Goal: Task Accomplishment & Management: Manage account settings

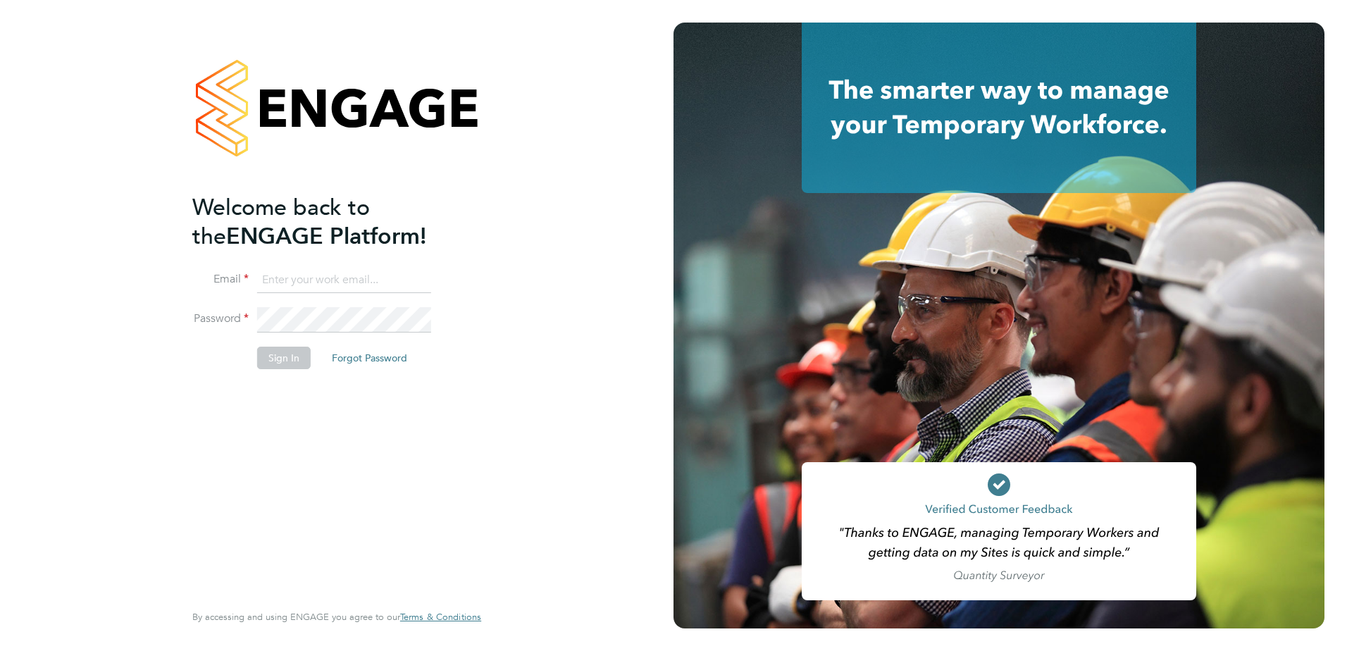
type input "jack.hall@vistry.co.uk"
click at [278, 366] on button "Sign In" at bounding box center [284, 358] width 54 height 23
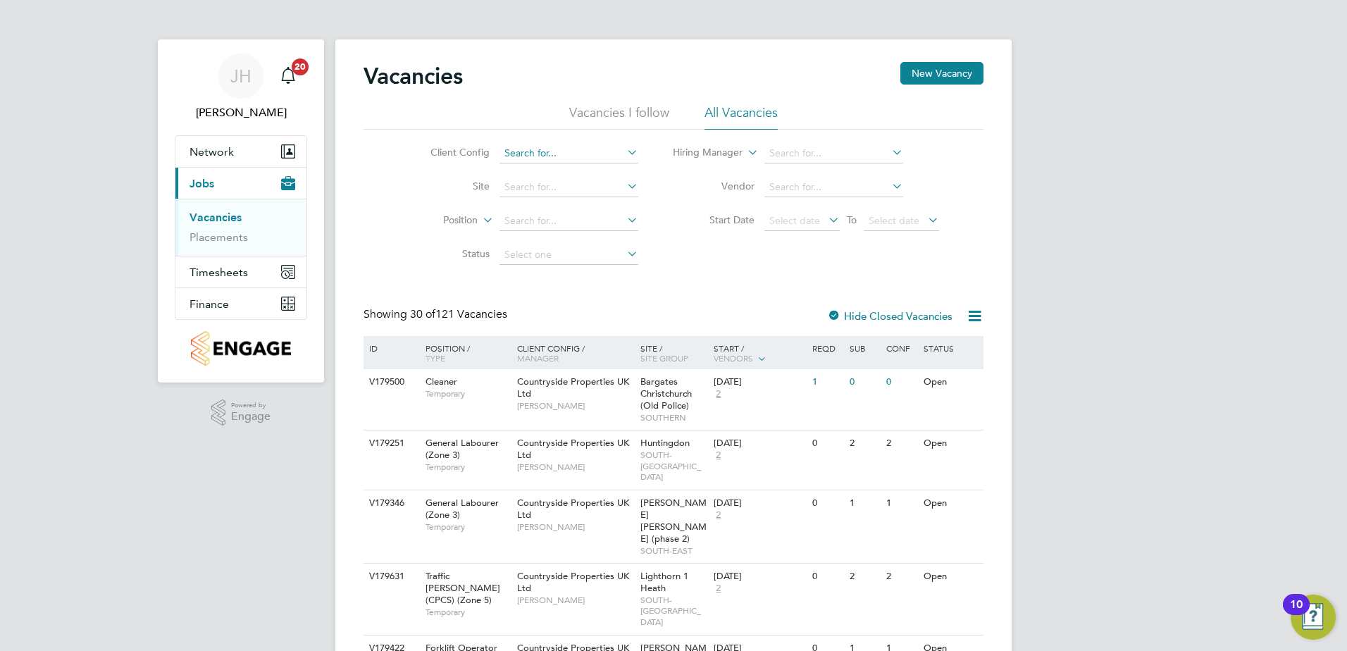
click at [582, 154] on input at bounding box center [569, 154] width 139 height 20
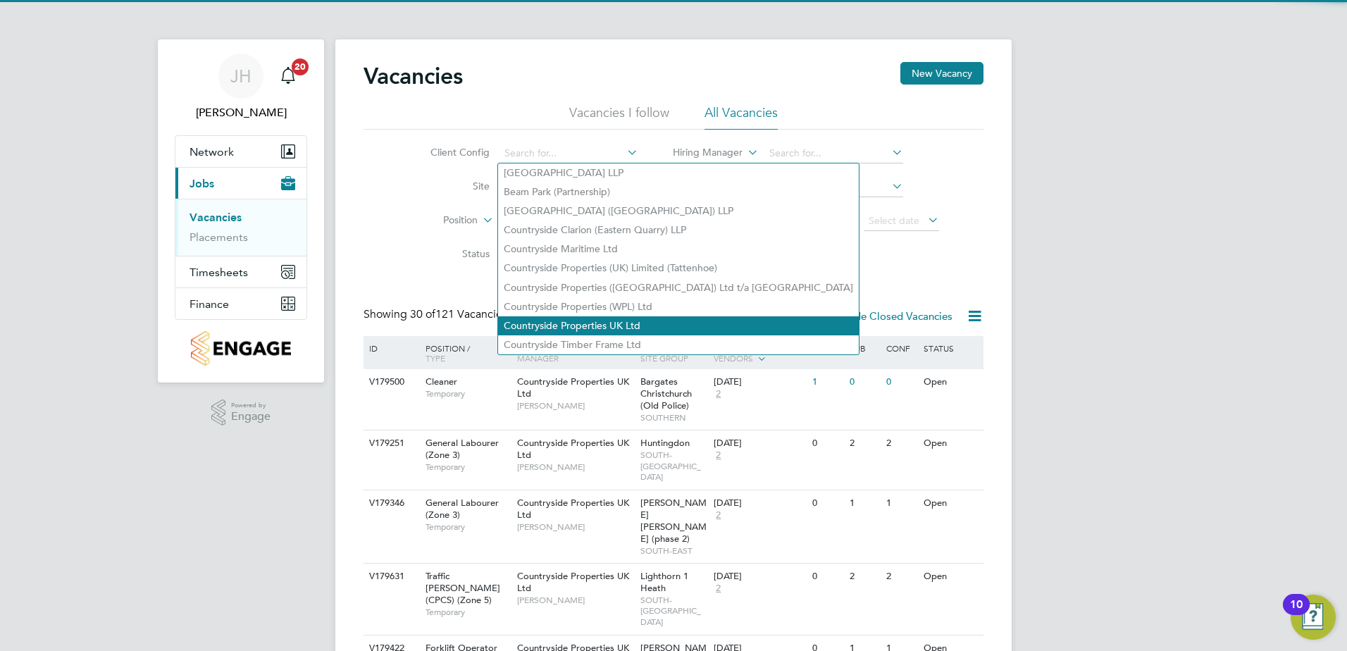
click at [633, 316] on li "Countryside Properties UK Ltd" at bounding box center [678, 325] width 361 height 19
type input "Countryside Properties UK Ltd"
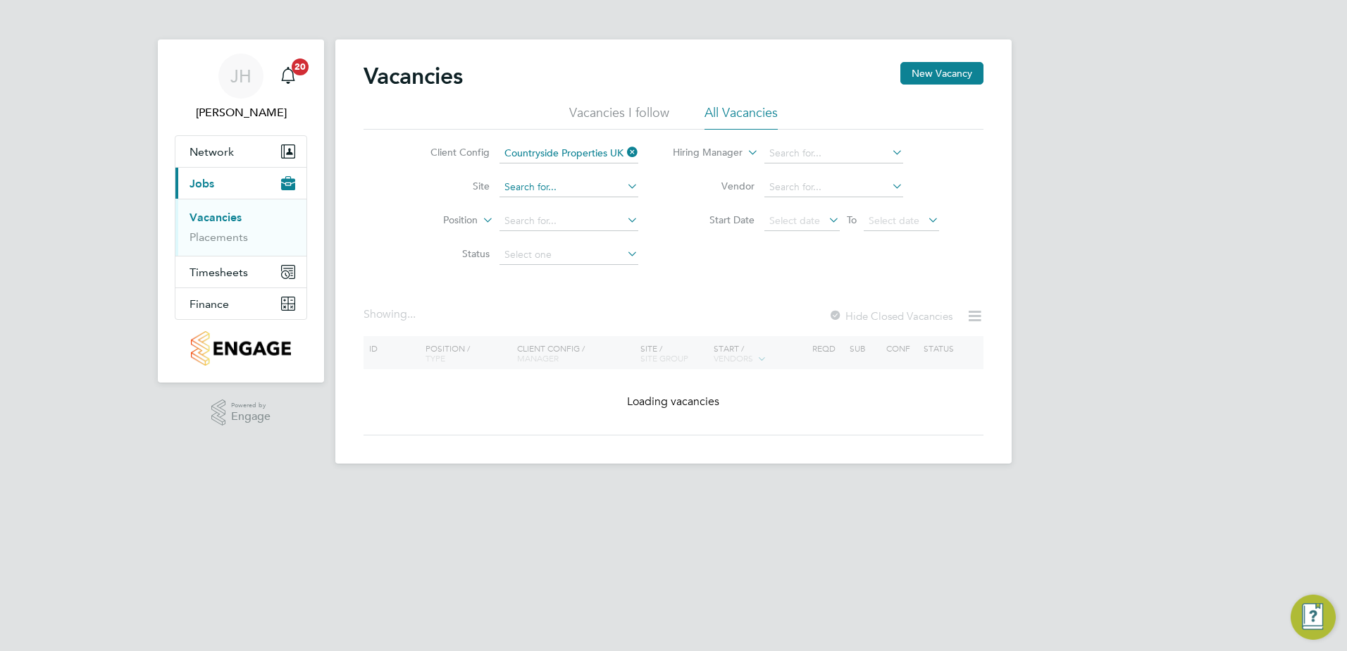
click at [563, 190] on input at bounding box center [569, 188] width 139 height 20
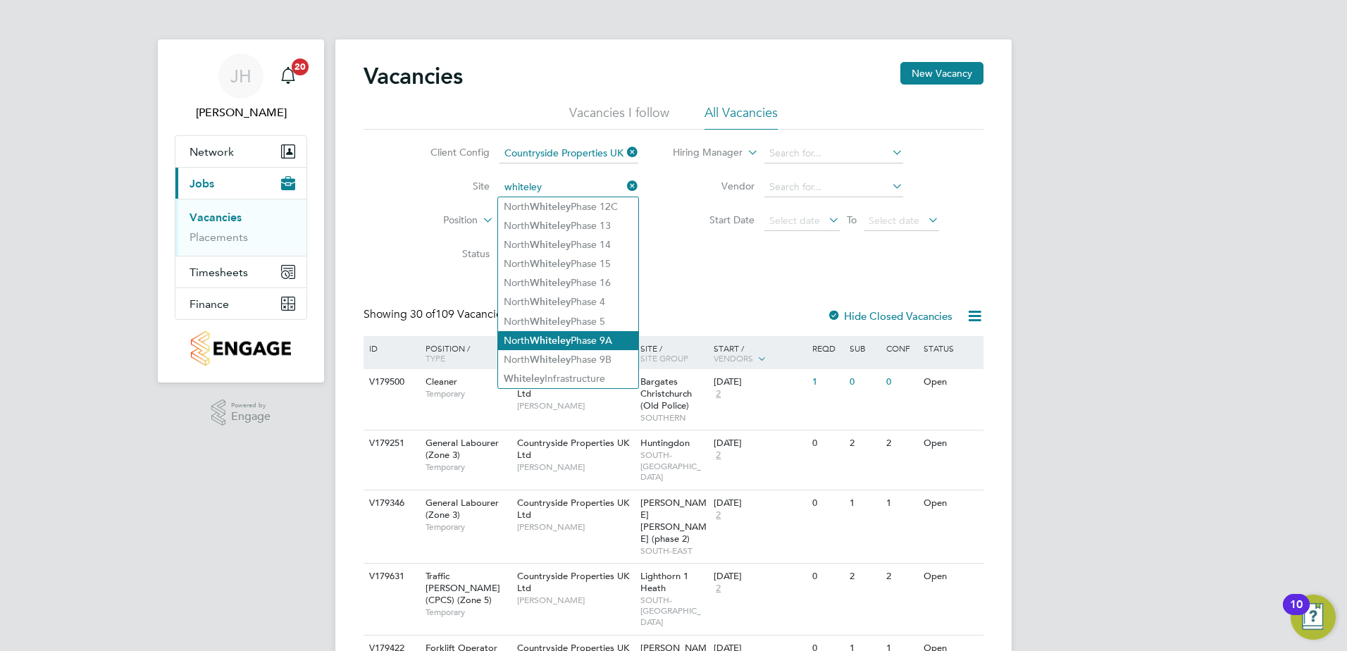
click at [604, 336] on li "North Whiteley Phase 9A" at bounding box center [568, 340] width 140 height 19
type input "North Whiteley Phase 9A"
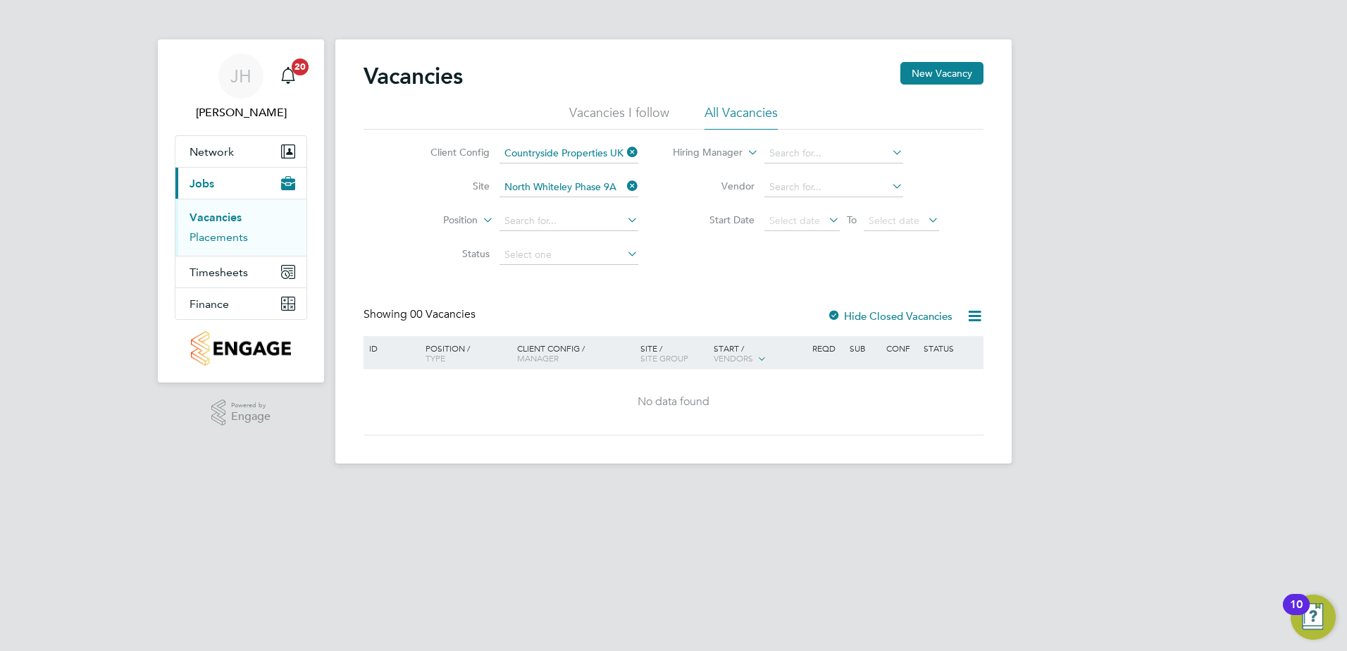
click at [232, 233] on link "Placements" at bounding box center [219, 236] width 58 height 13
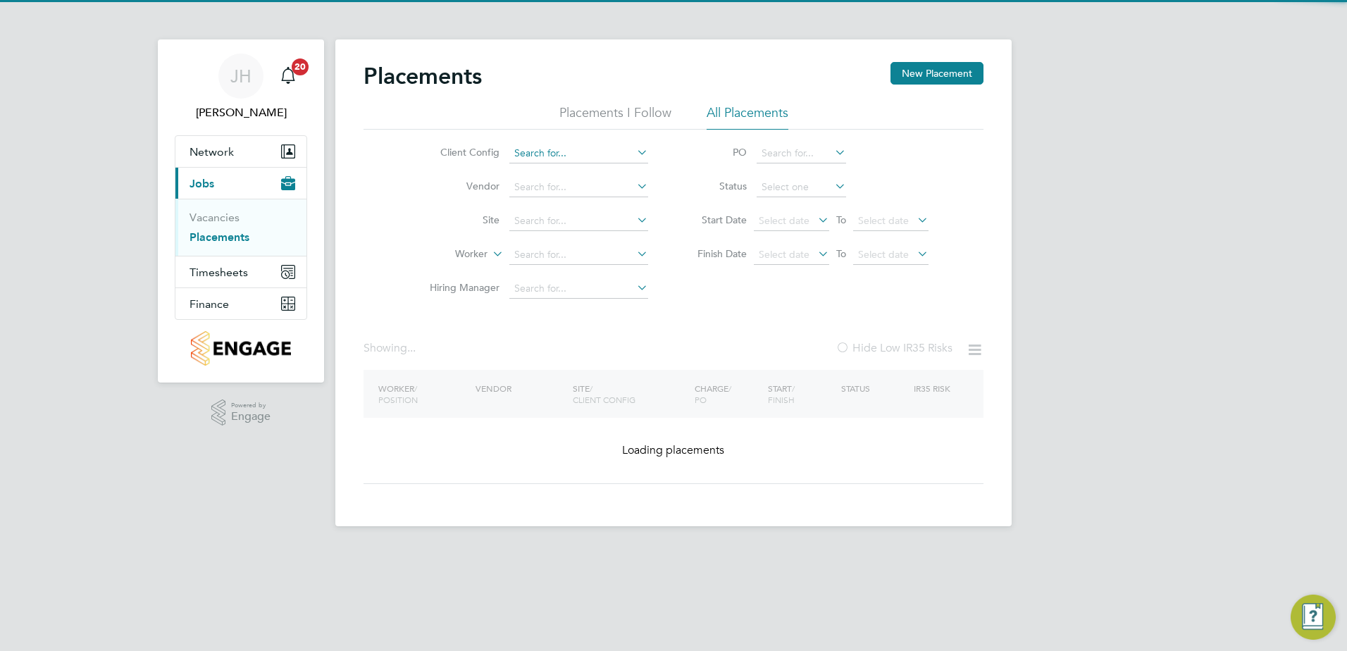
click at [587, 151] on input at bounding box center [578, 154] width 139 height 20
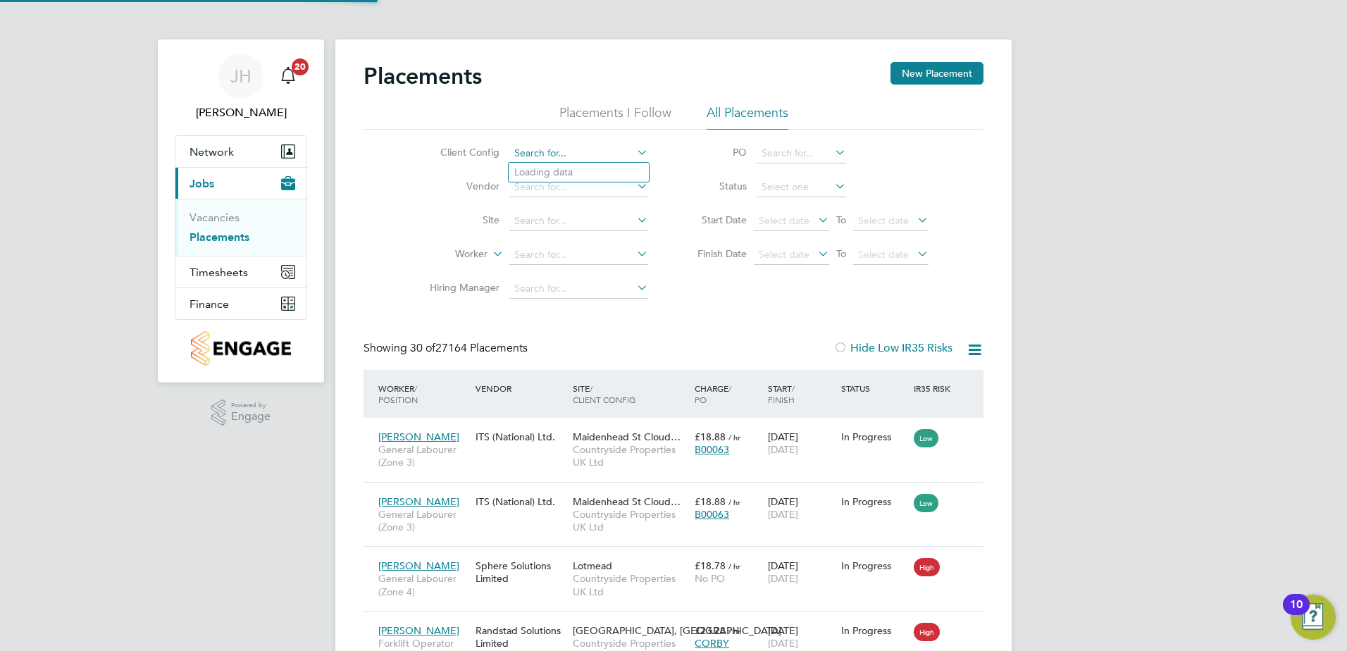
click at [604, 156] on input at bounding box center [578, 154] width 139 height 20
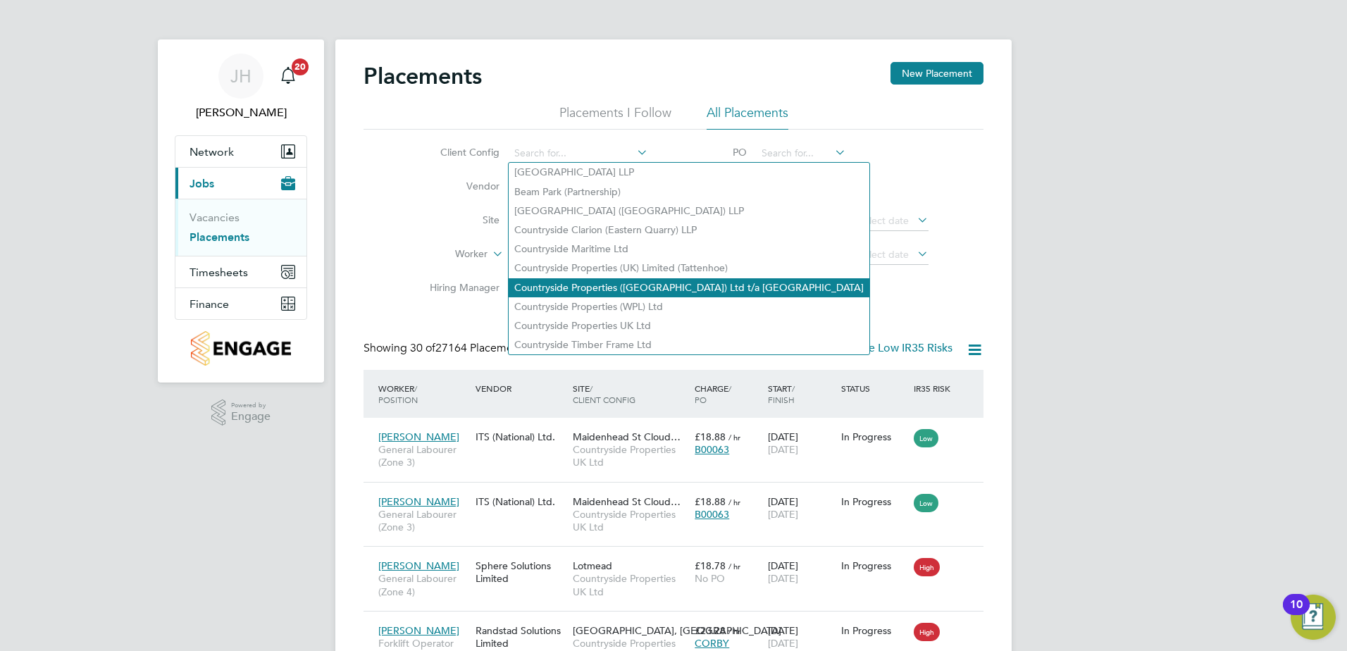
drag, startPoint x: 635, startPoint y: 316, endPoint x: 625, endPoint y: 275, distance: 42.2
click at [633, 316] on li "Countryside Properties UK Ltd" at bounding box center [689, 325] width 361 height 19
type input "Countryside Properties UK Ltd"
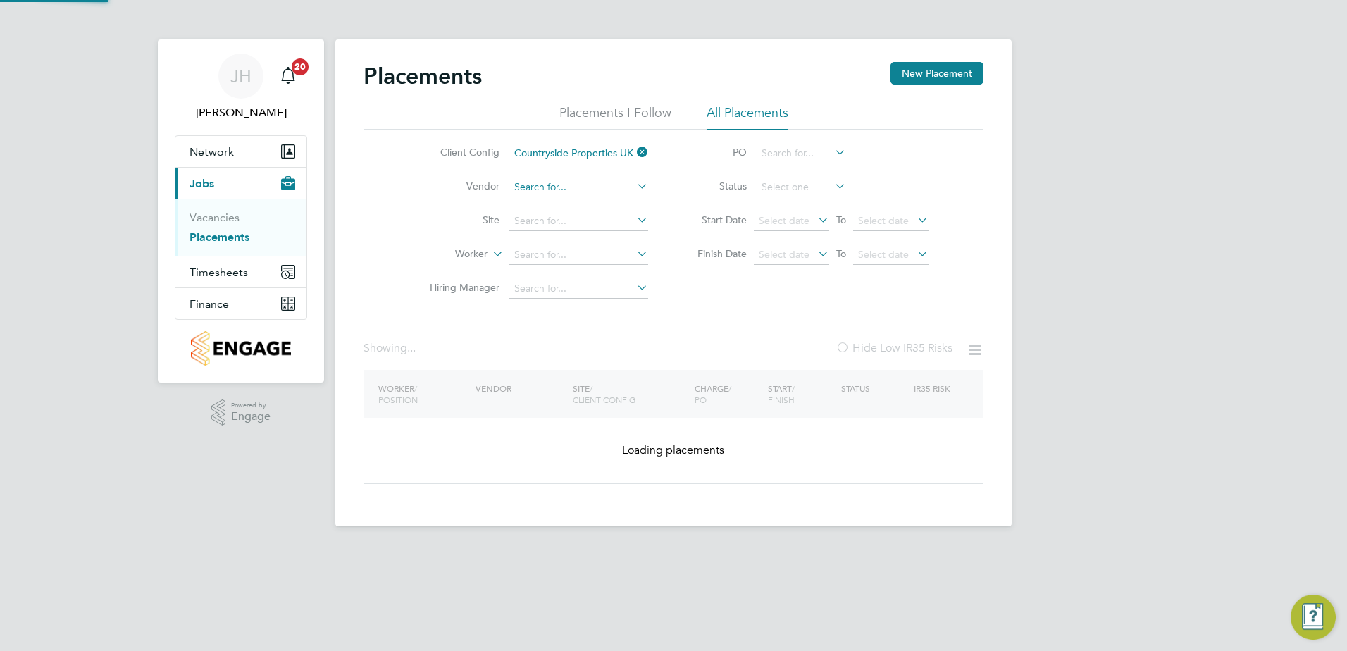
click at [571, 187] on input at bounding box center [578, 188] width 139 height 20
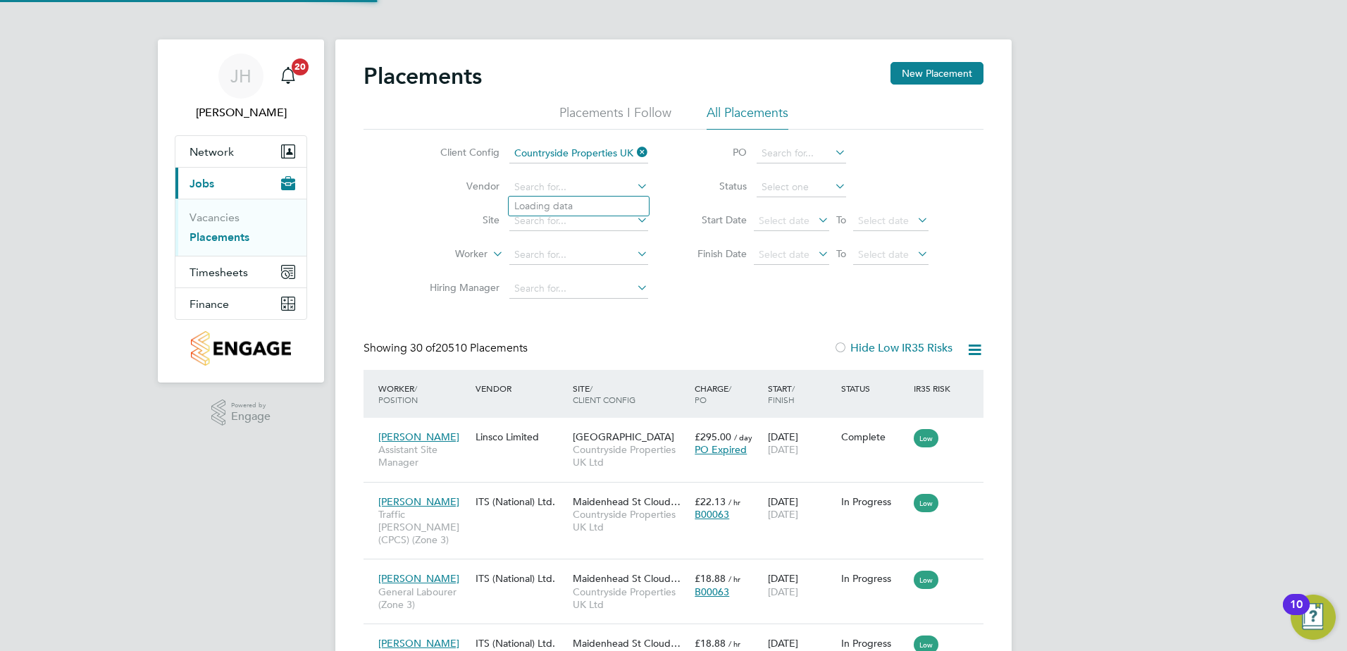
click at [572, 214] on li "Loading data" at bounding box center [579, 206] width 140 height 18
click at [571, 213] on input at bounding box center [578, 221] width 139 height 20
click at [615, 365] on li "North Whiteley Phase 9A" at bounding box center [579, 374] width 140 height 19
type input "North Whiteley Phase 9A"
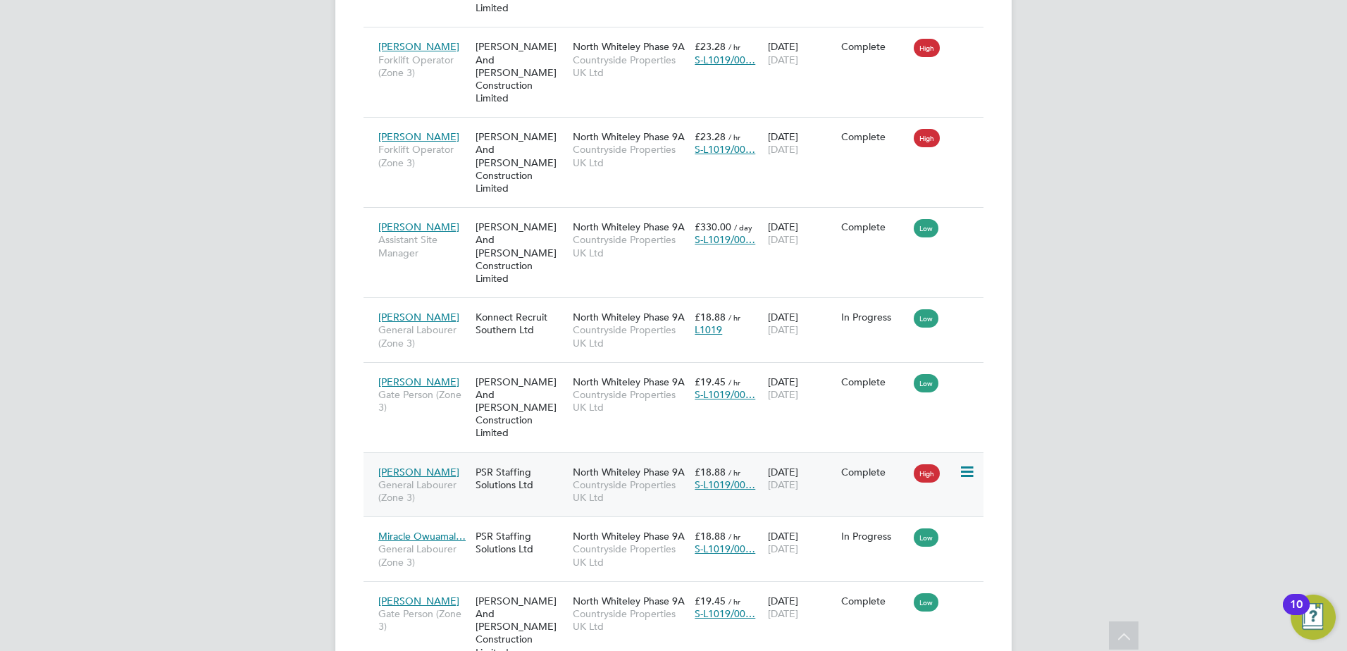
click at [965, 464] on icon at bounding box center [966, 472] width 14 height 17
click at [806, 452] on div "[PERSON_NAME] General Labourer (Zone 3) PSR Staffing Solutions Ltd [GEOGRAPHIC_…" at bounding box center [674, 484] width 620 height 65
click at [506, 459] on div "PSR Staffing Solutions Ltd" at bounding box center [520, 478] width 97 height 39
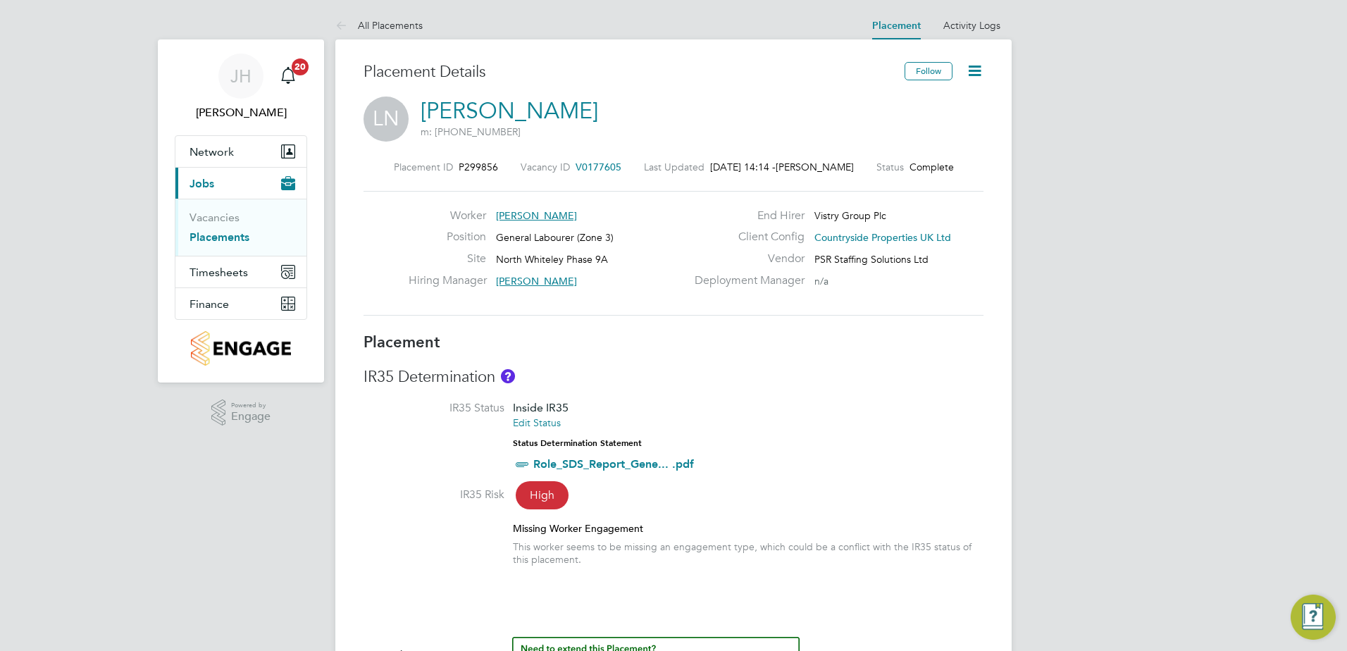
click at [973, 70] on icon at bounding box center [975, 71] width 18 height 18
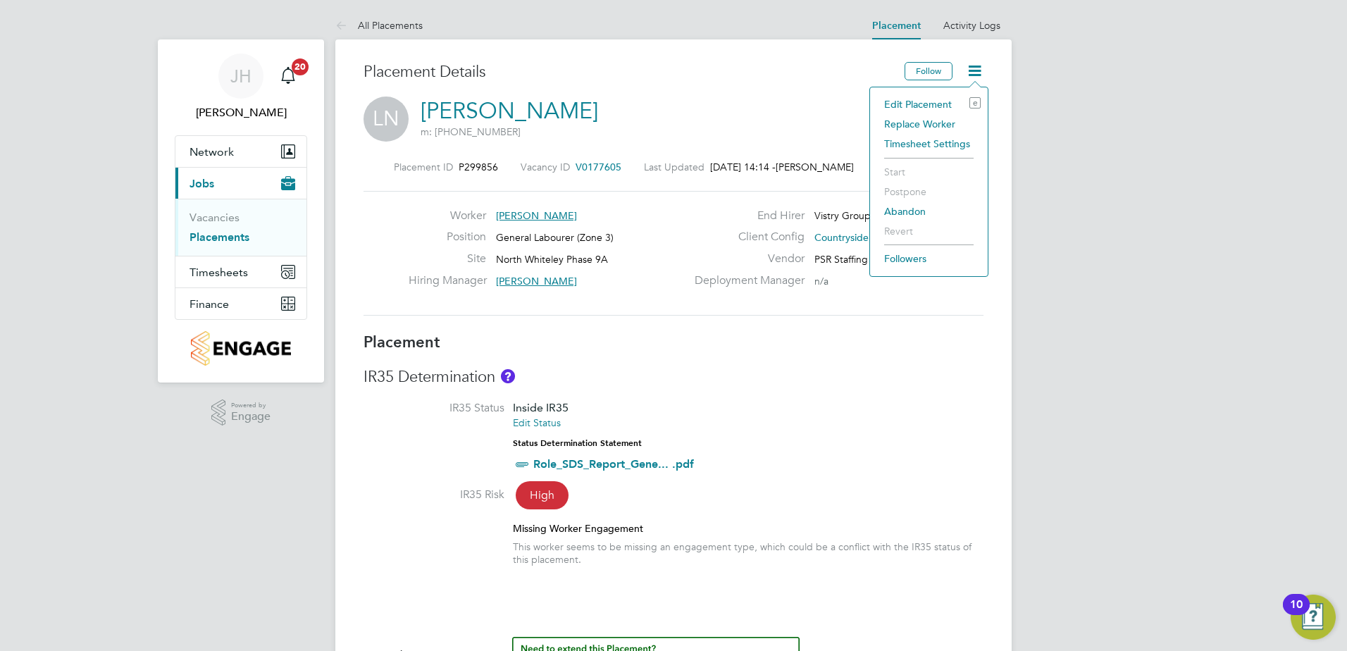
click at [936, 102] on li "Edit Placement e" at bounding box center [929, 104] width 104 height 20
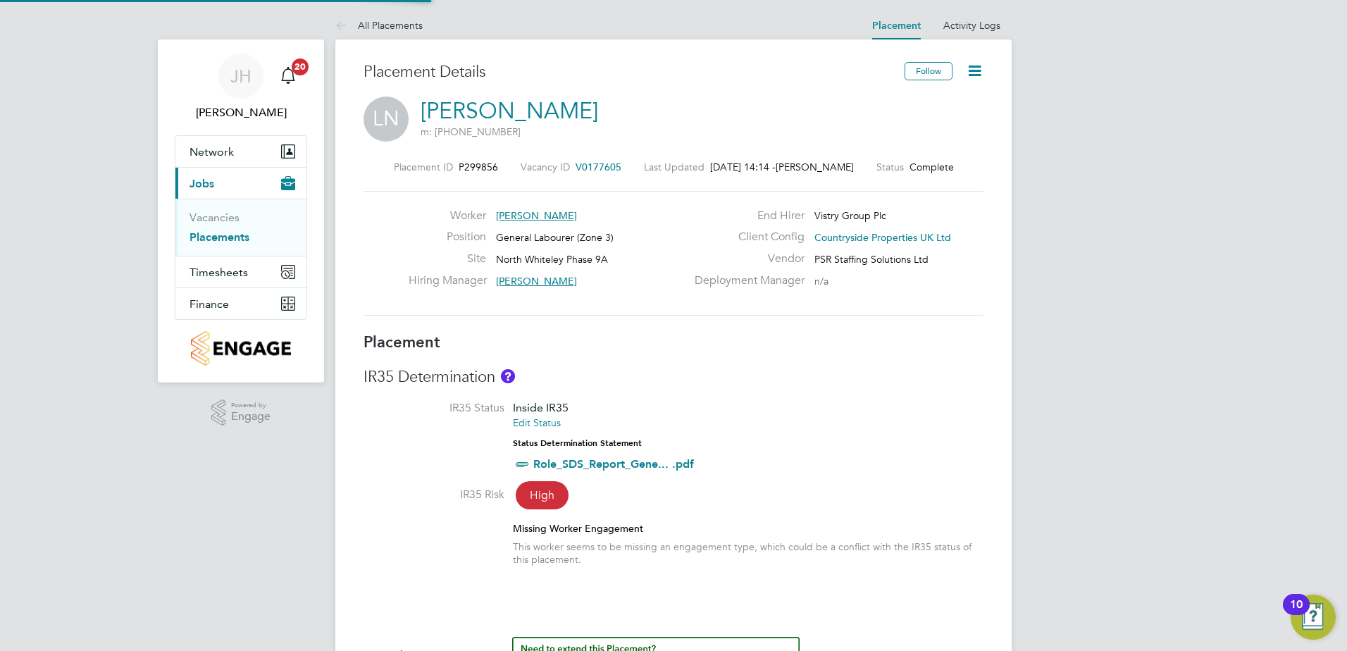
type input "Joe Nicklin"
type input "[DATE]"
type input "07:30"
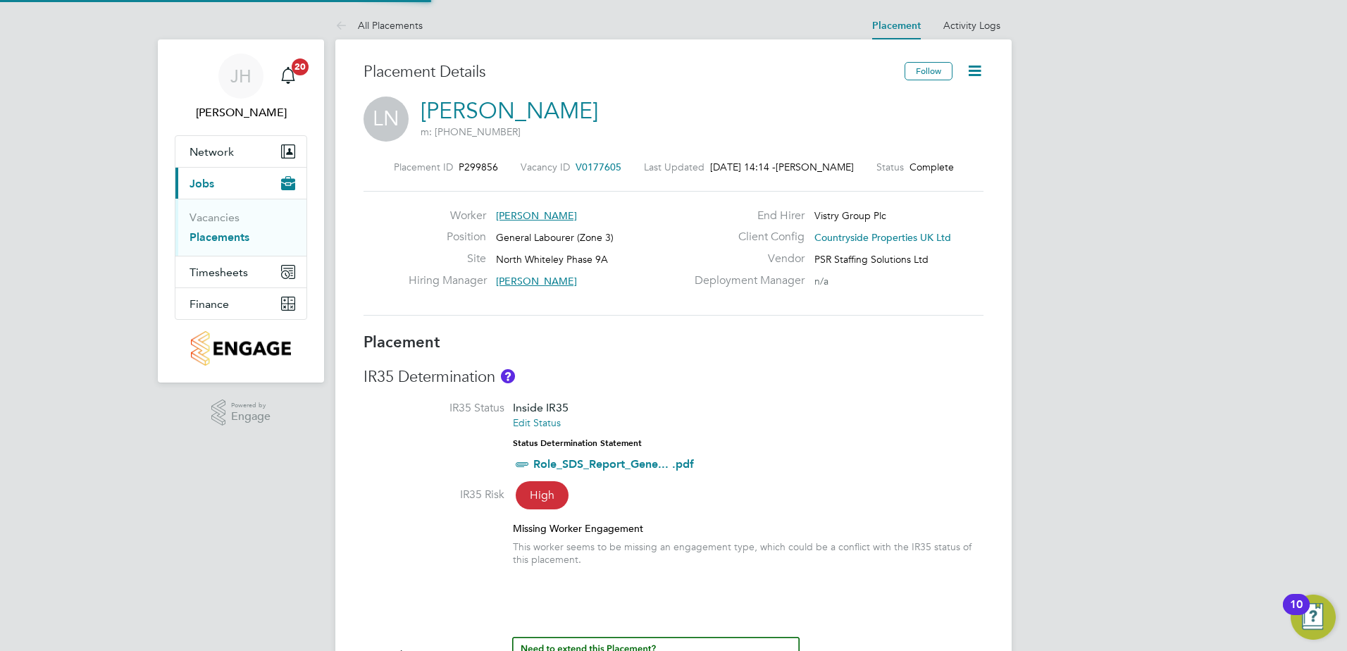
type input "16:30"
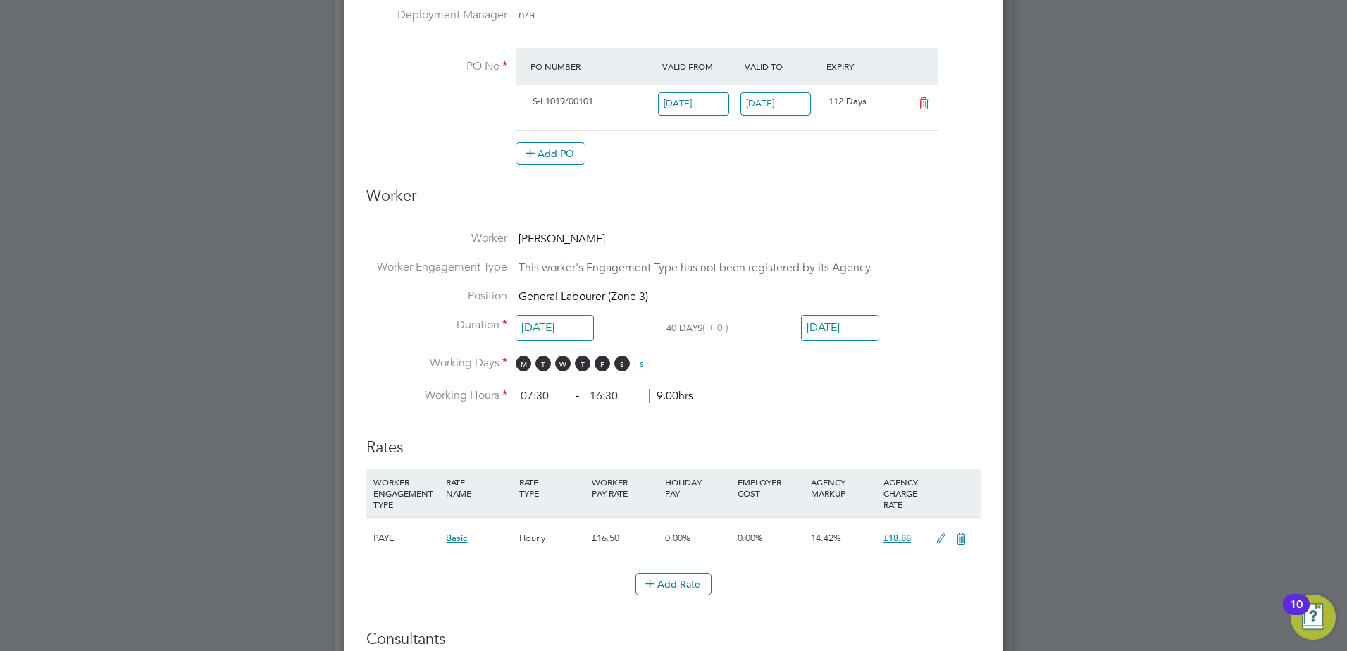
click at [833, 332] on input "[DATE]" at bounding box center [840, 328] width 78 height 26
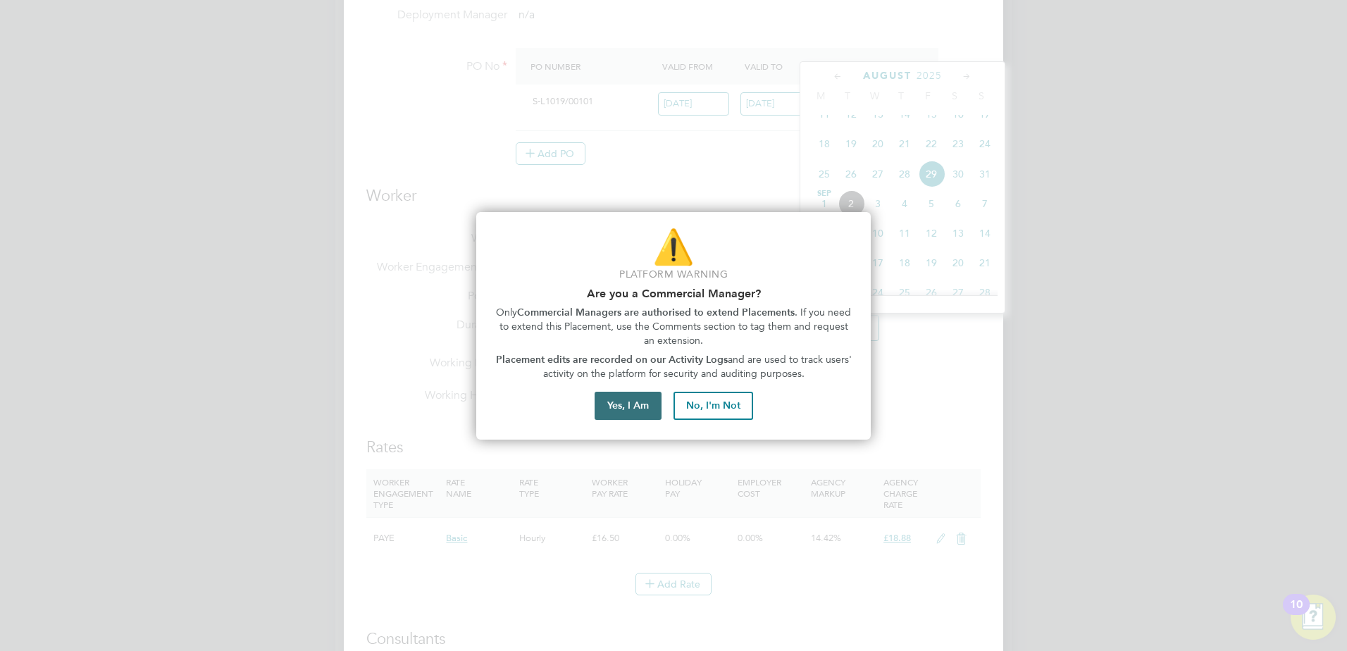
click at [602, 409] on button "Yes, I Am" at bounding box center [628, 406] width 67 height 28
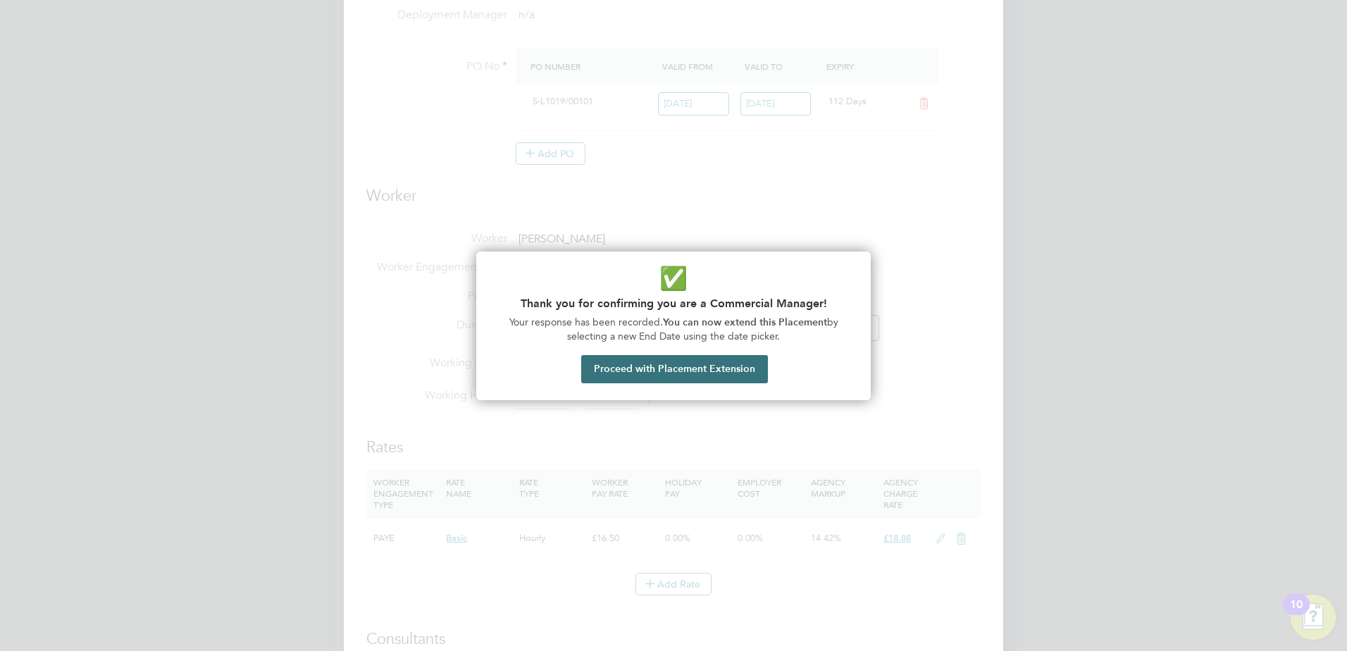
click at [609, 366] on button "Proceed with Placement Extension" at bounding box center [674, 369] width 187 height 28
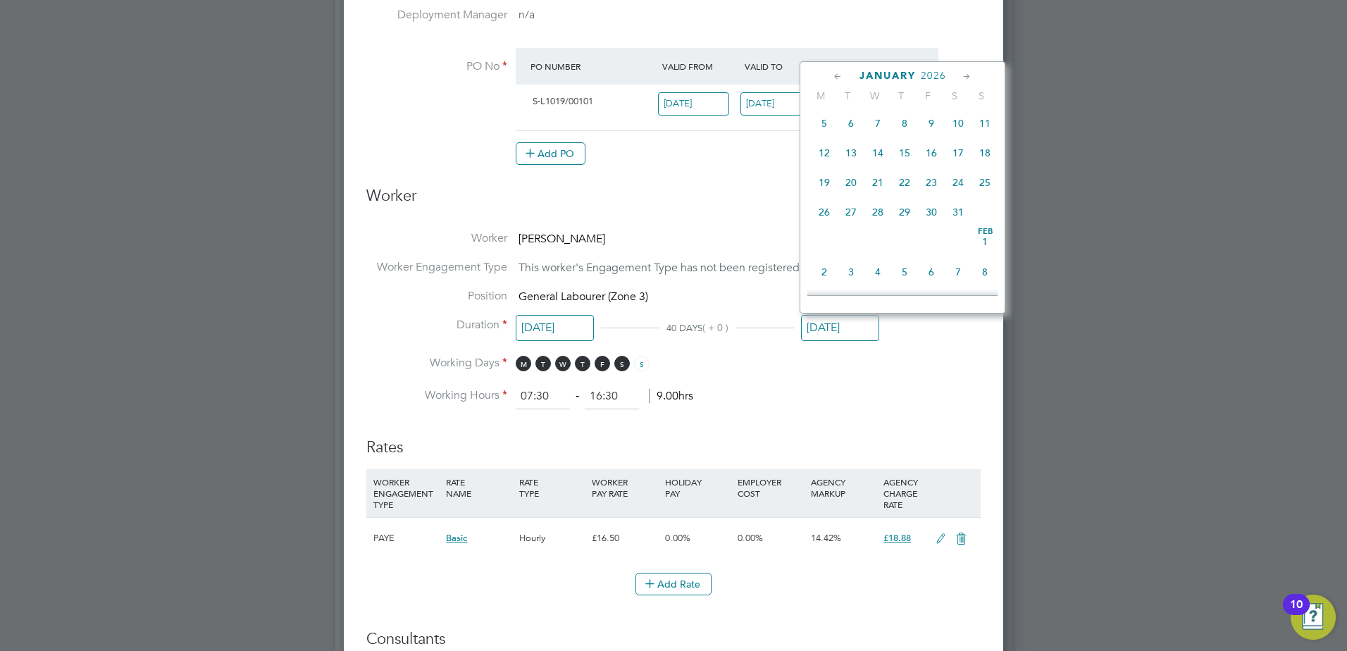
click at [960, 225] on span "31" at bounding box center [958, 212] width 27 height 27
type input "31 Jan 2026"
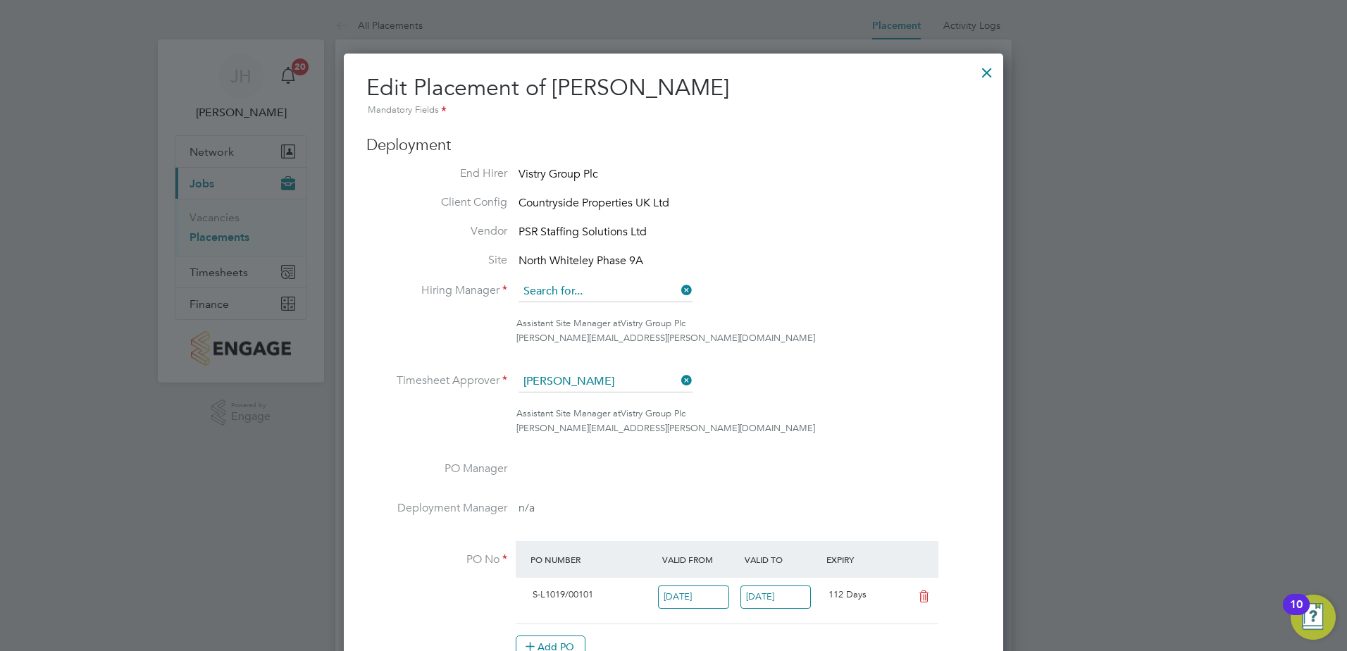
click at [626, 290] on input at bounding box center [606, 291] width 174 height 21
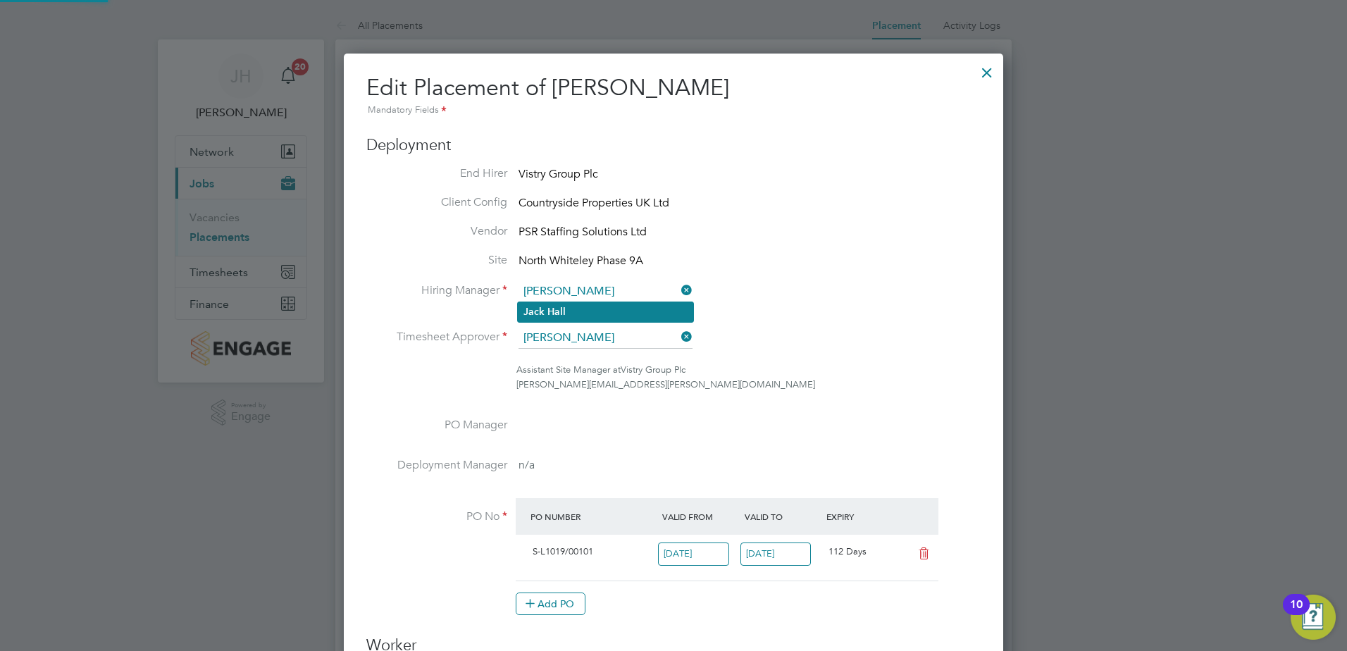
type input "[PERSON_NAME]"
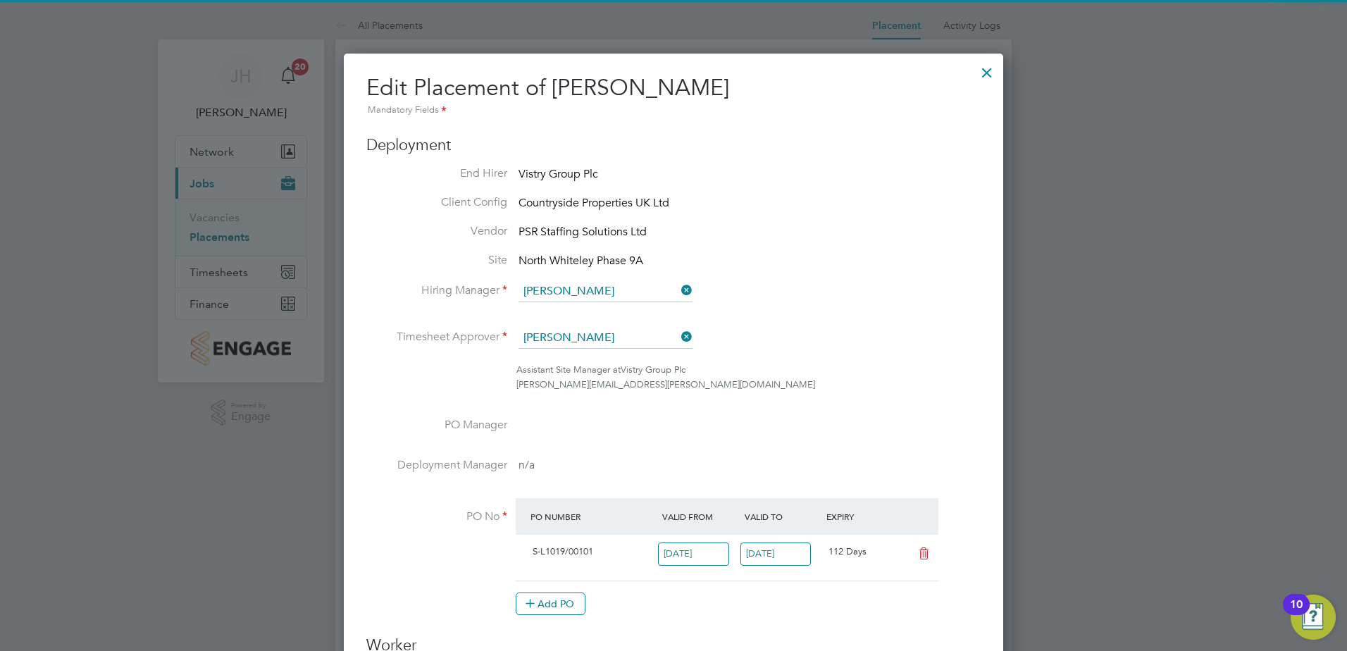
click at [590, 311] on li "Jack Hall" at bounding box center [605, 311] width 175 height 19
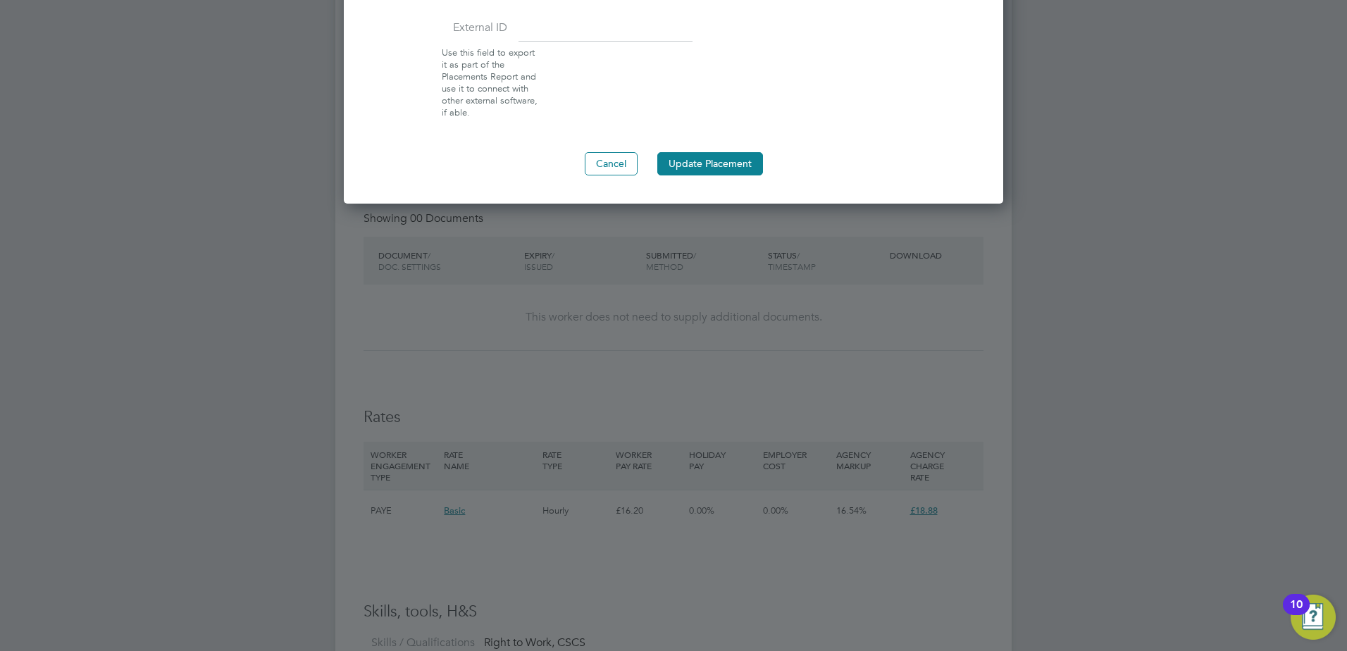
scroll to position [1198, 0]
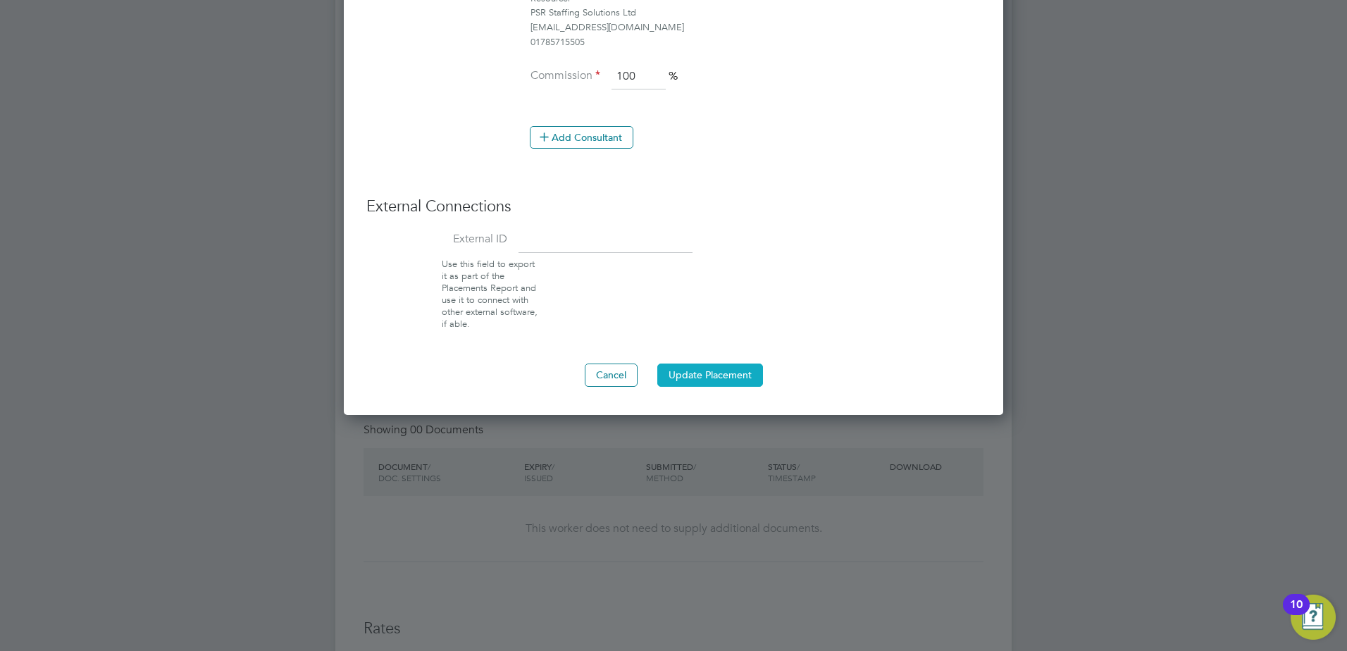
click at [727, 378] on button "Update Placement" at bounding box center [710, 375] width 106 height 23
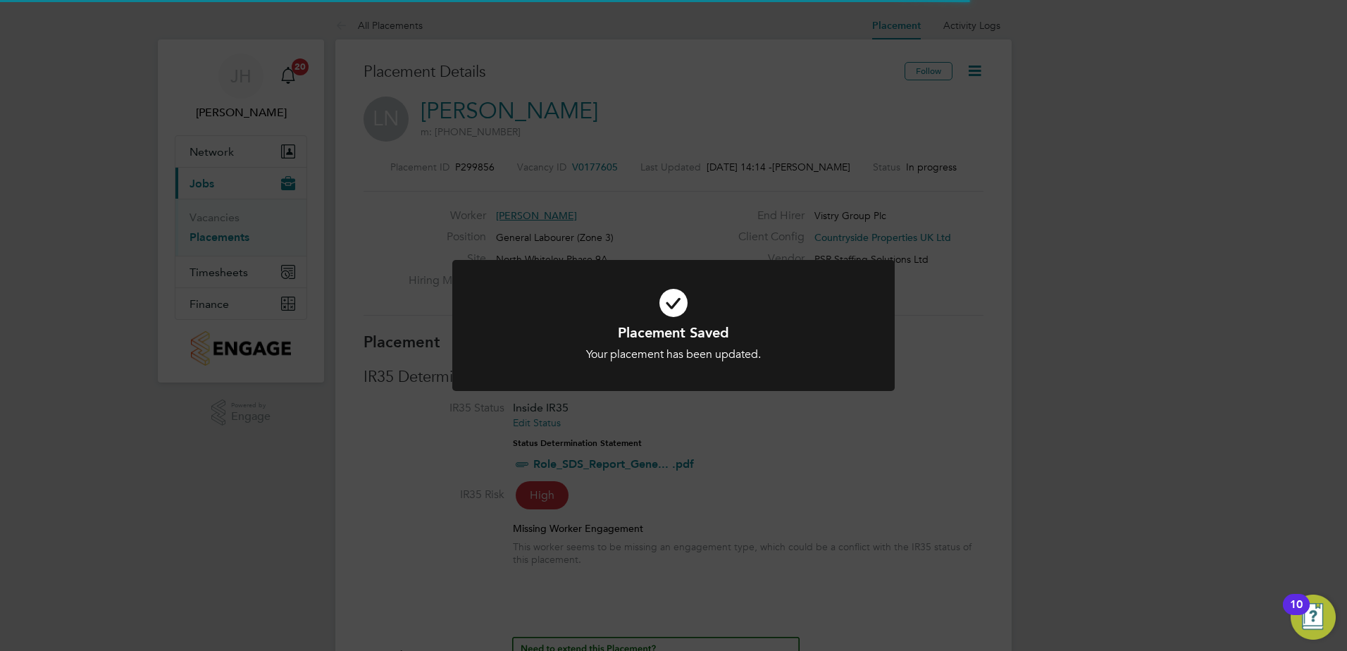
scroll to position [7, 7]
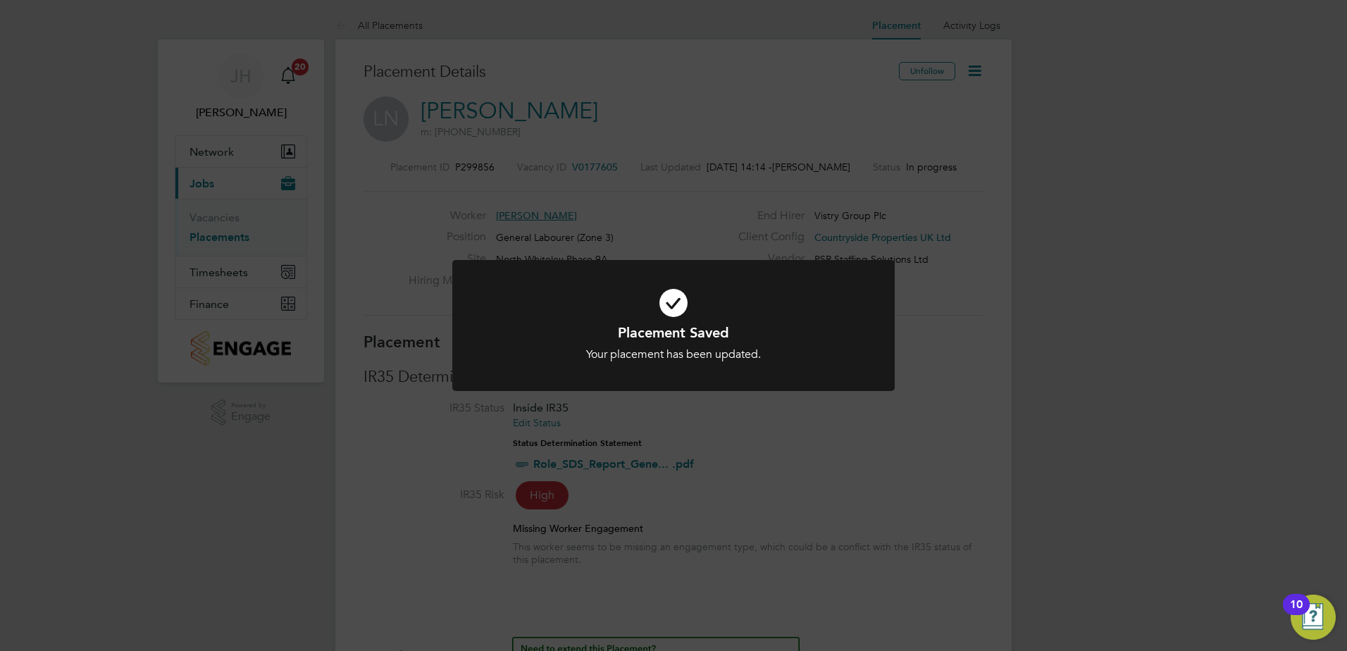
click at [914, 340] on div "Placement Saved Your placement has been updated. Cancel Okay" at bounding box center [673, 325] width 1347 height 651
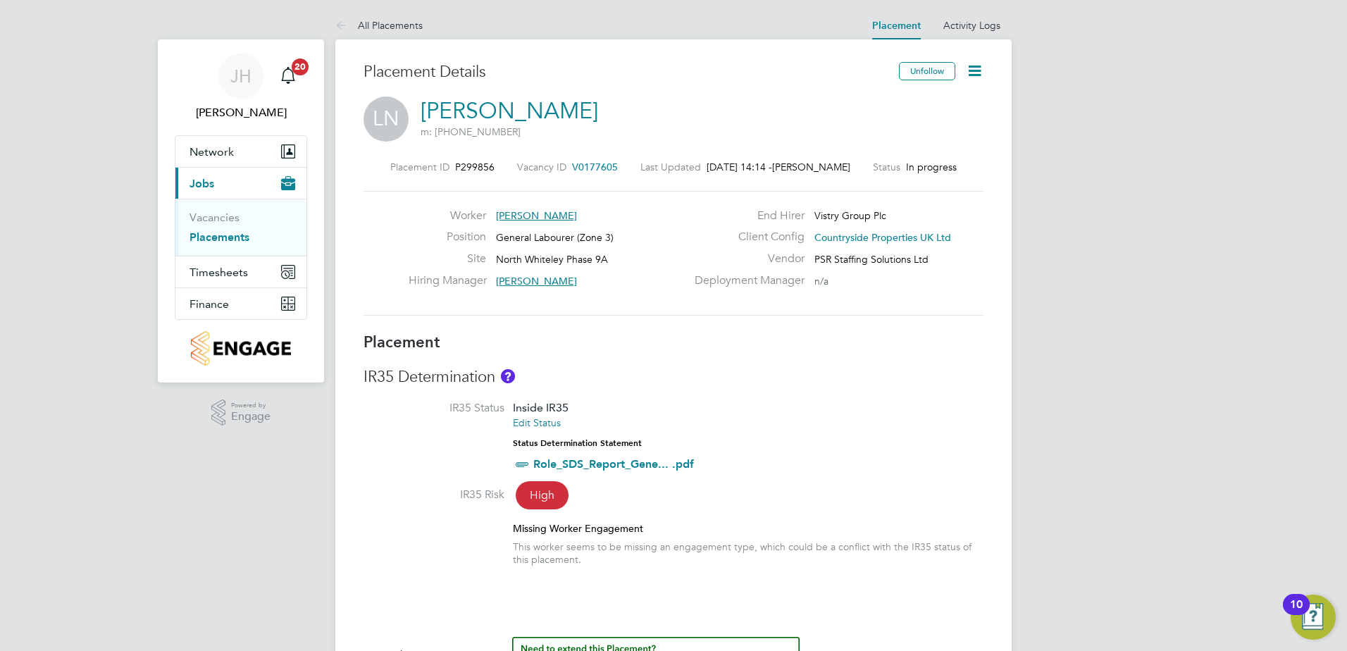
click at [974, 80] on icon at bounding box center [975, 71] width 18 height 18
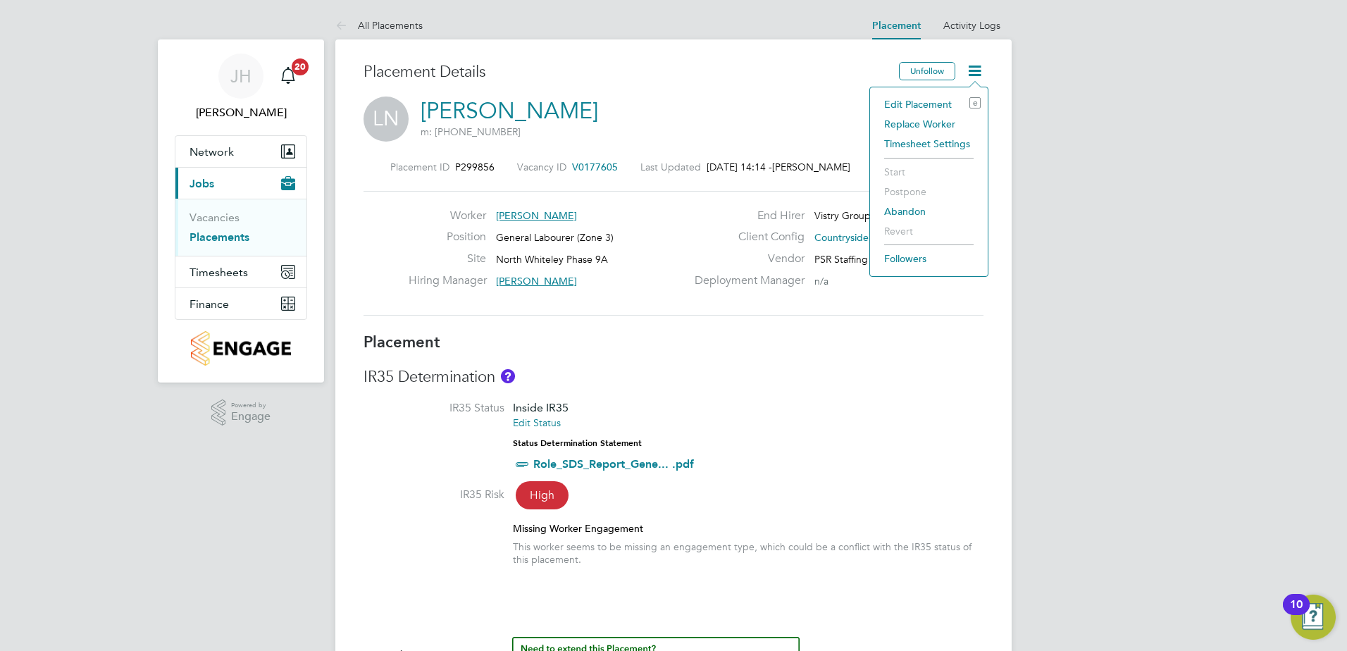
click at [865, 385] on h3 "IR35 Determination" at bounding box center [674, 377] width 620 height 20
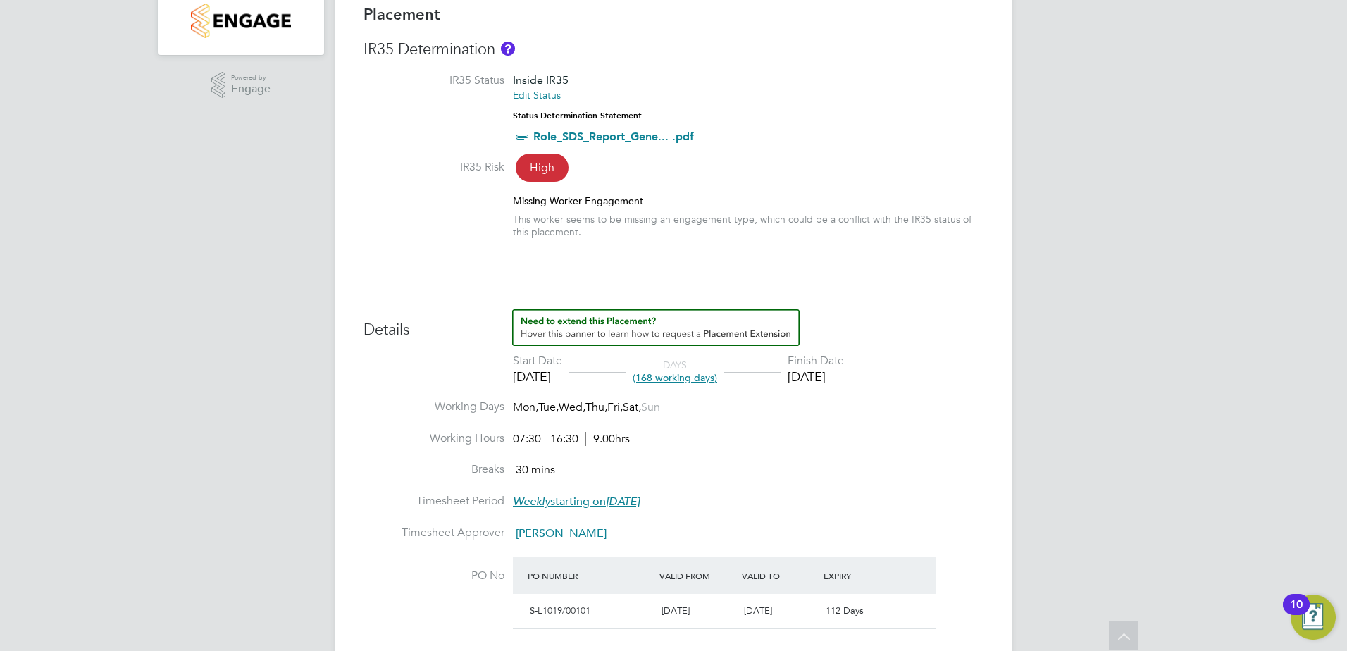
scroll to position [352, 0]
